Goal: Find specific page/section: Find specific page/section

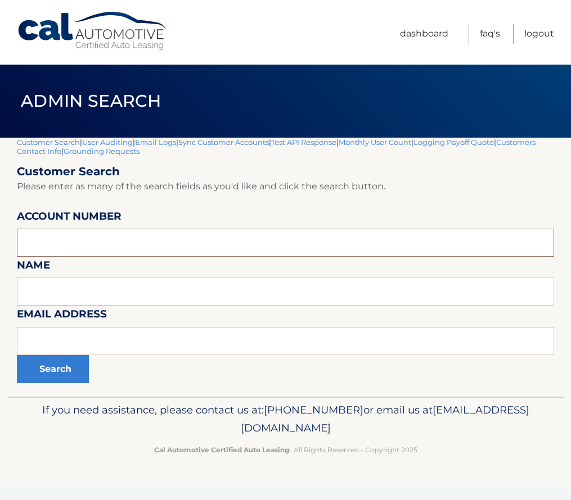
click at [70, 245] on input "text" at bounding box center [285, 243] width 537 height 28
paste input "44455977905"
type input "44455977905"
click at [62, 368] on button "Search" at bounding box center [53, 369] width 72 height 28
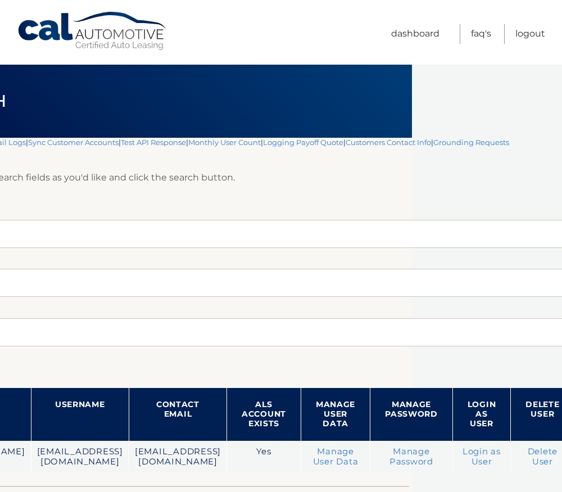
scroll to position [0, 189]
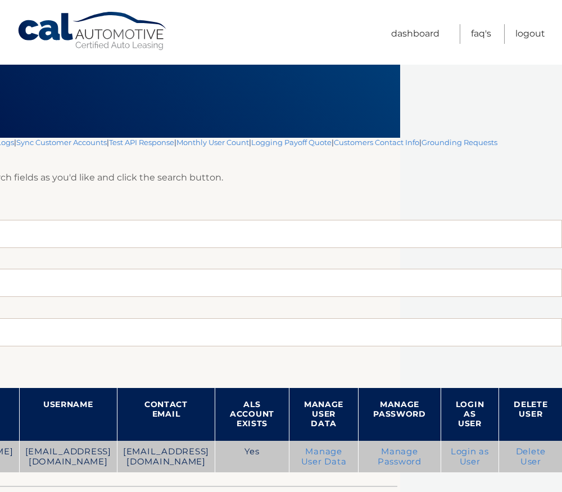
click at [466, 455] on link "Login as User" at bounding box center [470, 457] width 38 height 20
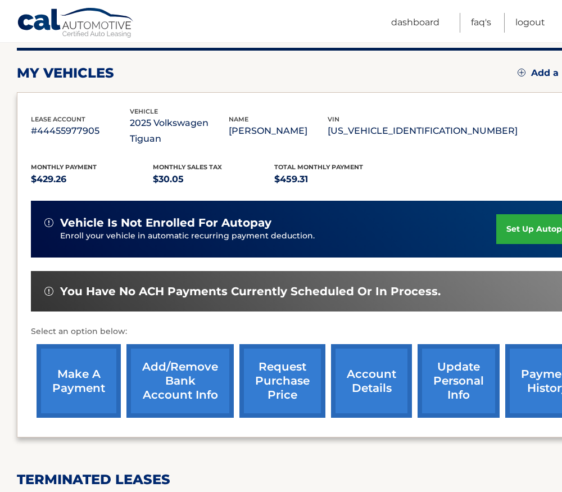
scroll to position [107, 0]
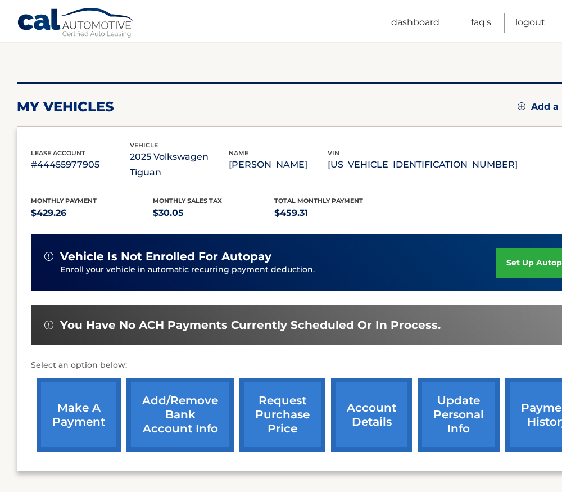
click at [543, 400] on link "payment history" at bounding box center [548, 415] width 84 height 74
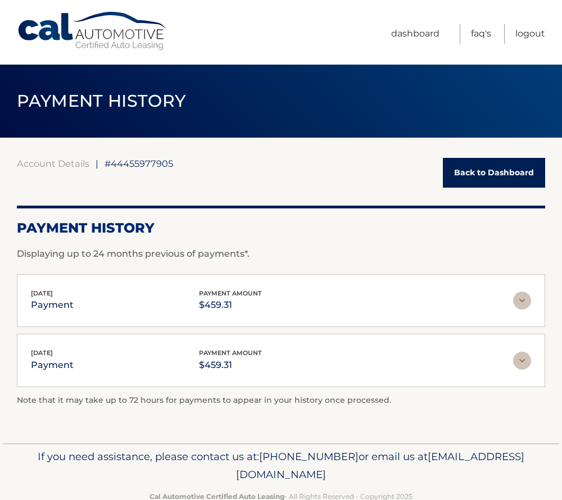
click at [519, 304] on img at bounding box center [522, 301] width 18 height 18
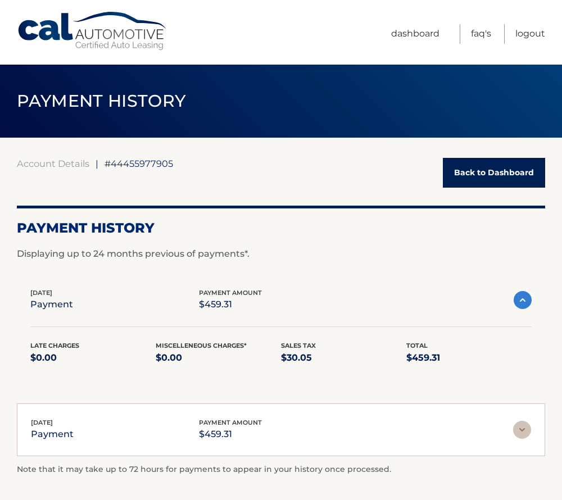
click at [499, 168] on link "Back to Dashboard" at bounding box center [494, 173] width 102 height 30
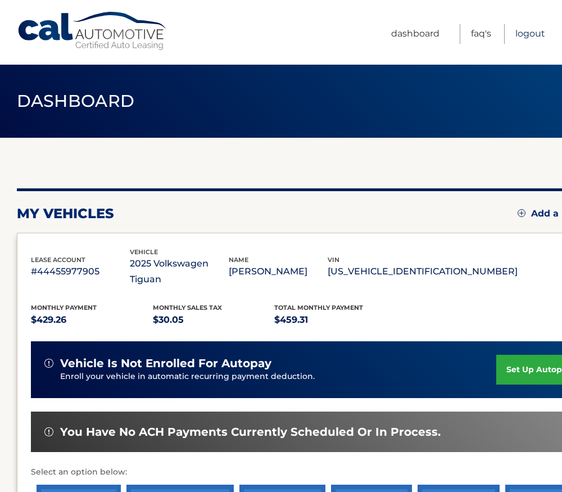
click at [530, 31] on link "Logout" at bounding box center [531, 34] width 30 height 20
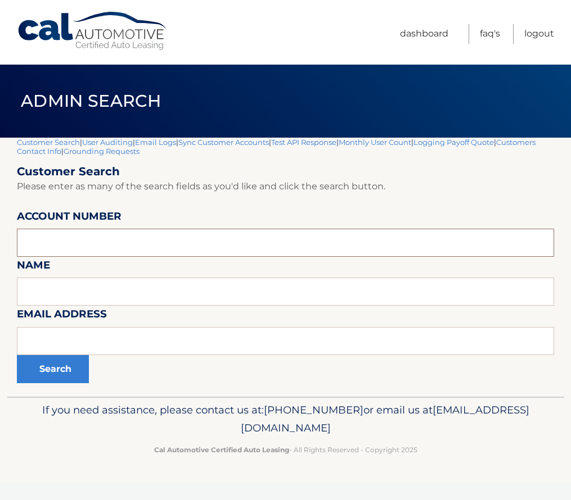
click at [78, 240] on input "text" at bounding box center [285, 243] width 537 height 28
paste input "44455967015"
type input "44455967015"
click at [64, 369] on button "Search" at bounding box center [53, 369] width 72 height 28
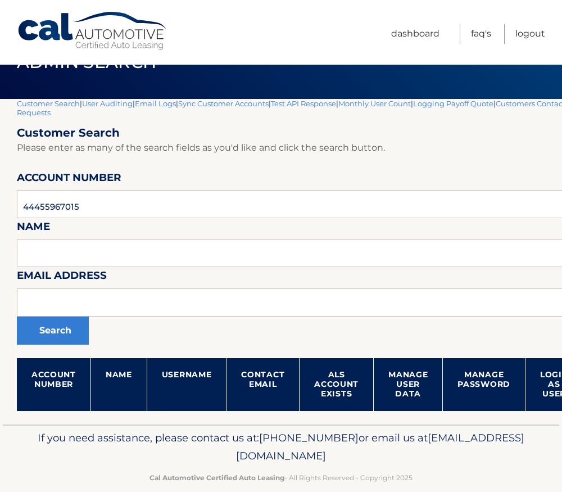
scroll to position [56, 0]
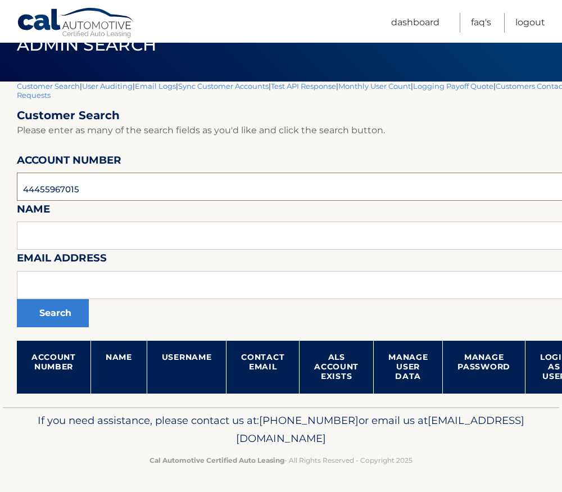
click at [42, 191] on input "44455967015" at bounding box center [332, 187] width 630 height 28
type input "44455979500"
click at [17, 299] on button "Search" at bounding box center [53, 313] width 72 height 28
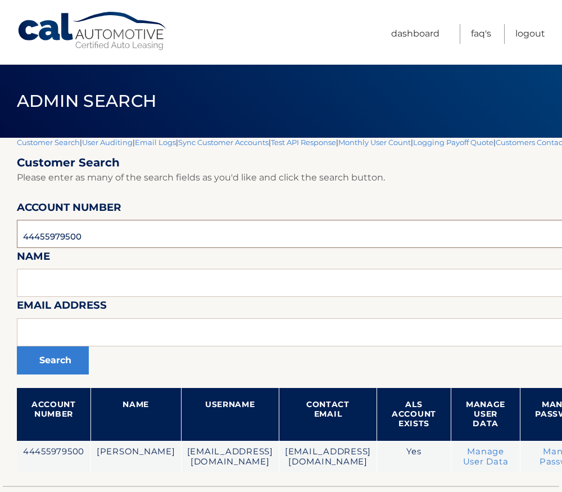
click at [57, 234] on input "44455979500" at bounding box center [370, 234] width 707 height 28
type input "44455971976"
click at [17, 346] on button "Search" at bounding box center [53, 360] width 72 height 28
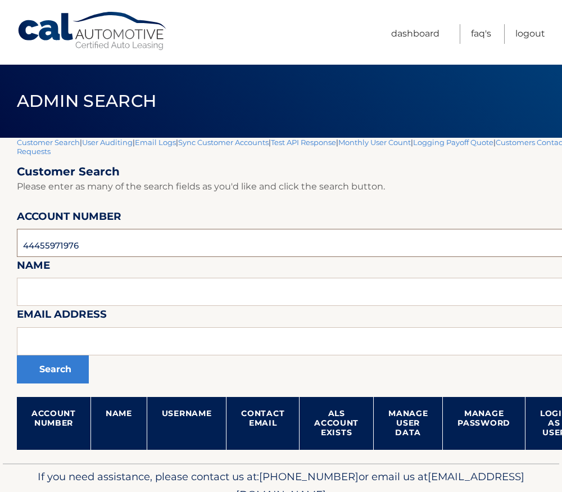
click at [48, 243] on input "44455971976" at bounding box center [332, 243] width 630 height 28
click at [67, 254] on input "44455971976" at bounding box center [332, 243] width 630 height 28
type input "44455961878"
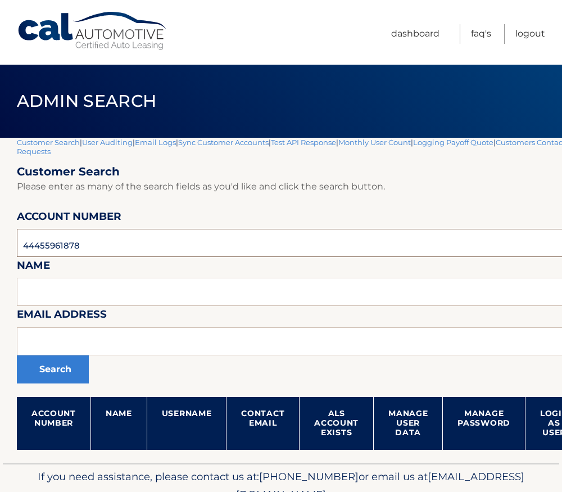
click at [17, 355] on button "Search" at bounding box center [53, 369] width 72 height 28
click at [55, 248] on input "44455961878" at bounding box center [332, 243] width 630 height 28
click at [55, 245] on input "44455961878" at bounding box center [332, 243] width 630 height 28
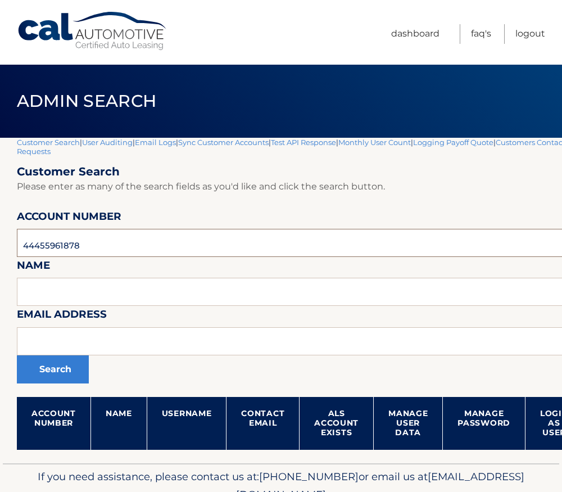
paste input "545513"
type input "44455545513"
click at [58, 375] on button "Search" at bounding box center [53, 369] width 72 height 28
click at [59, 252] on input "44455545513" at bounding box center [332, 243] width 630 height 28
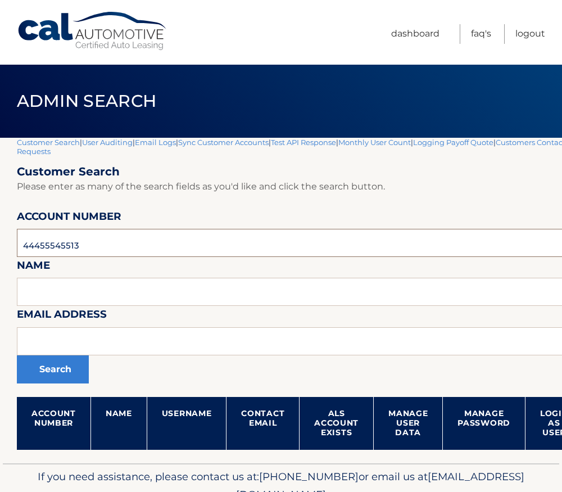
paste input "961878"
type input "44455961878"
click at [57, 364] on button "Search" at bounding box center [53, 369] width 72 height 28
click at [51, 374] on button "Search" at bounding box center [53, 369] width 72 height 28
